Goal: Contribute content

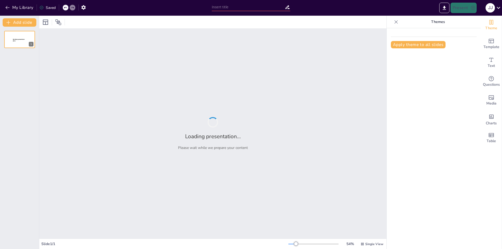
type input "todo sobre phishing"
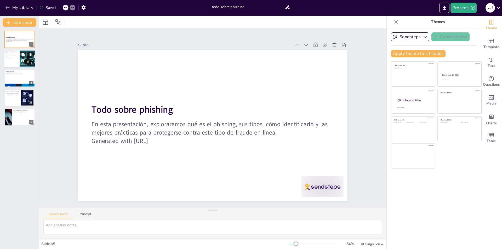
click at [27, 58] on button at bounding box center [30, 55] width 6 height 6
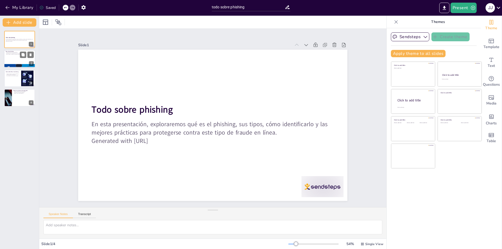
click at [22, 60] on div at bounding box center [19, 59] width 31 height 18
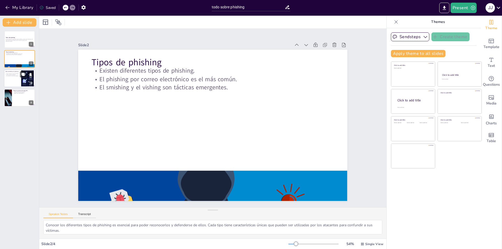
click at [14, 79] on div at bounding box center [19, 79] width 31 height 18
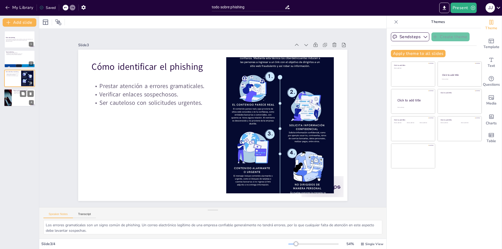
click at [11, 94] on div at bounding box center [8, 98] width 27 height 18
type textarea "La autenticación de dos factores es una de las mejores maneras de protegerse co…"
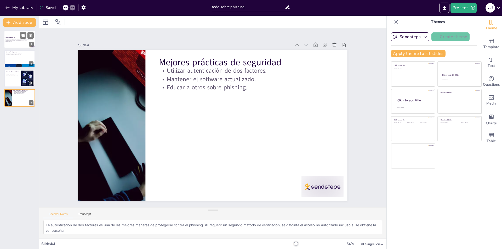
click at [14, 42] on div "En esta presentación, exploraremos qué es el phishing, sus tipos, cómo identifi…" at bounding box center [19, 40] width 28 height 4
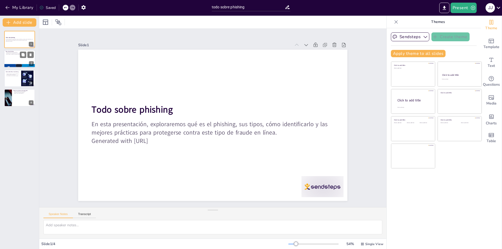
click at [15, 51] on p "Tipos de phishing" at bounding box center [19, 52] width 28 height 2
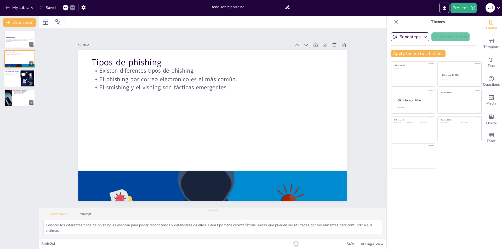
click at [17, 71] on p "Cómo identificar el phishing" at bounding box center [12, 72] width 14 height 2
type textarea "Los errores gramaticales son un signo común de phishing. Un correo electrónico …"
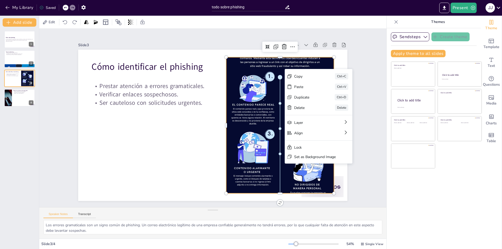
click at [233, 130] on div at bounding box center [275, 145] width 186 height 289
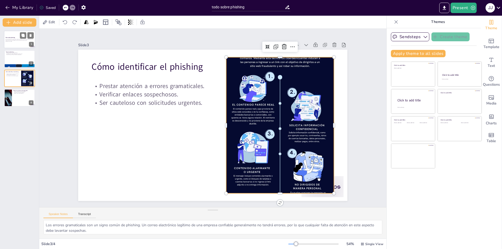
click at [16, 46] on div at bounding box center [19, 40] width 31 height 18
